Goal: Communication & Community: Answer question/provide support

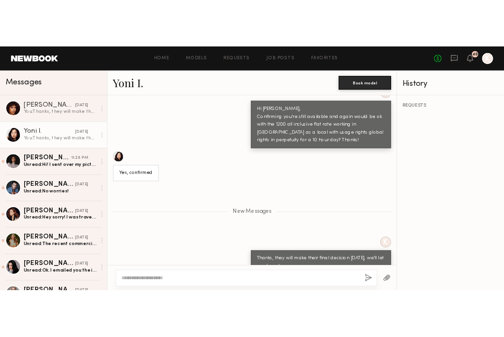
scroll to position [1246, 0]
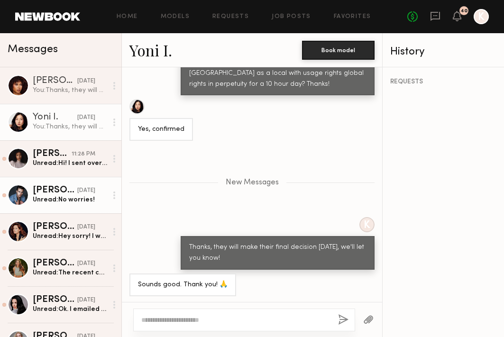
click at [50, 196] on div "Unread: No worries!" at bounding box center [70, 200] width 75 height 9
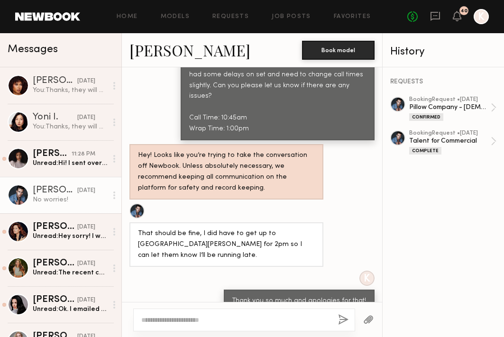
scroll to position [325, 0]
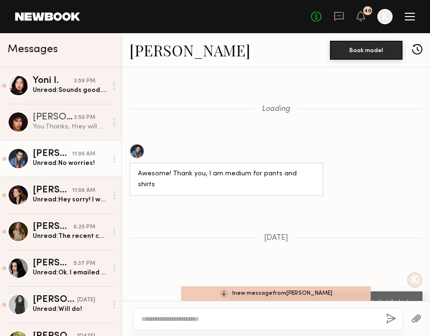
scroll to position [3348, 0]
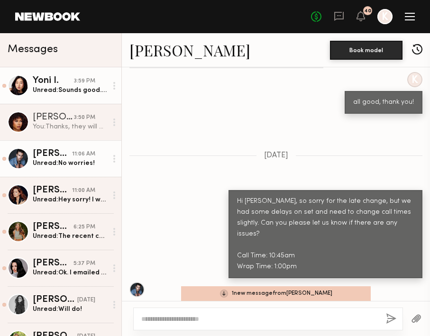
click at [65, 80] on div "Yoni I." at bounding box center [53, 80] width 41 height 9
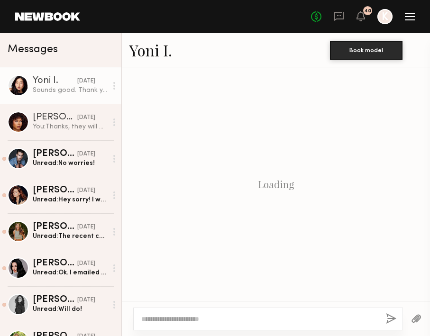
scroll to position [822, 0]
